Goal: Transaction & Acquisition: Purchase product/service

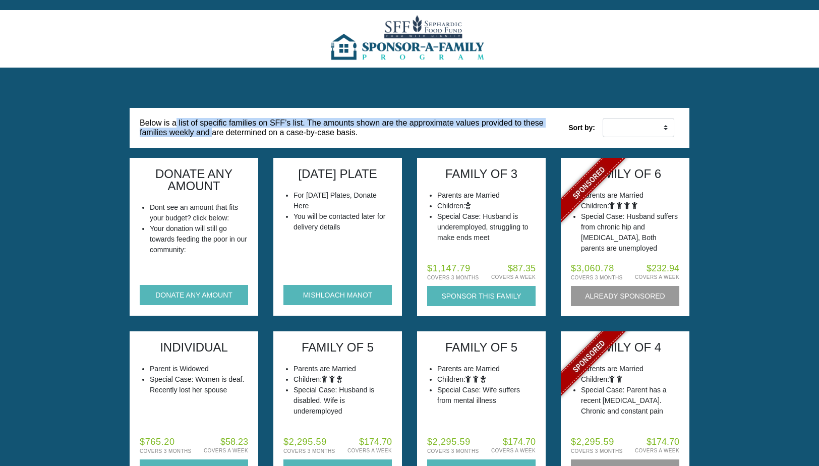
drag, startPoint x: 176, startPoint y: 121, endPoint x: 213, endPoint y: 132, distance: 38.6
click at [213, 132] on h6 "Below is a list of specific families on SFF’s list. The amounts shown are the a…" at bounding box center [354, 127] width 429 height 39
click at [185, 291] on button "DONATE ANY AMOUNT" at bounding box center [194, 295] width 108 height 20
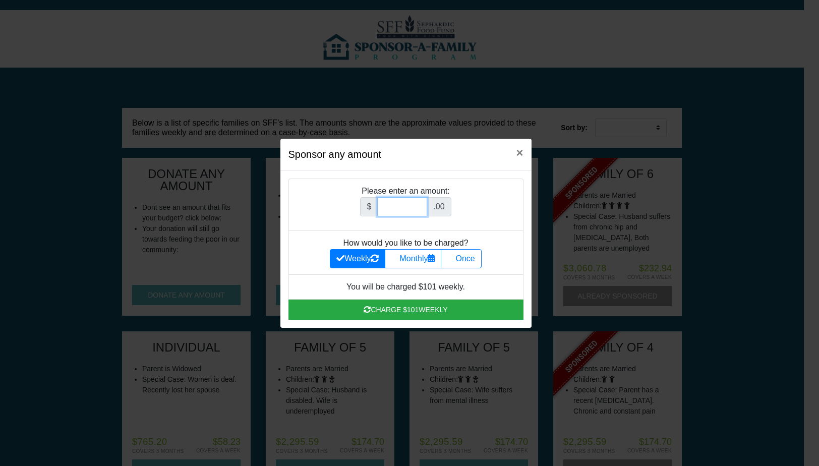
click at [394, 210] on input "Amount (to the nearest dollar)" at bounding box center [402, 206] width 50 height 19
type input "180"
click at [462, 254] on label "Once" at bounding box center [461, 258] width 40 height 19
click at [454, 254] on input "Once" at bounding box center [450, 256] width 7 height 7
radio input "true"
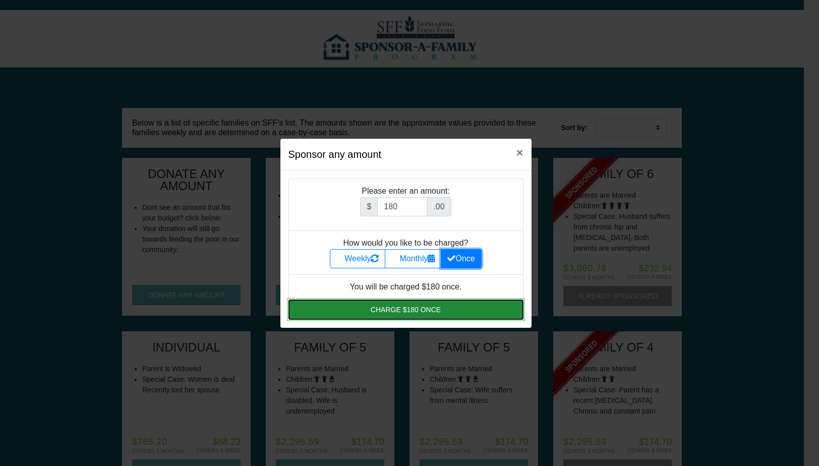
click at [435, 302] on button "Charge $180 once" at bounding box center [405, 310] width 235 height 20
